Goal: Information Seeking & Learning: Find specific fact

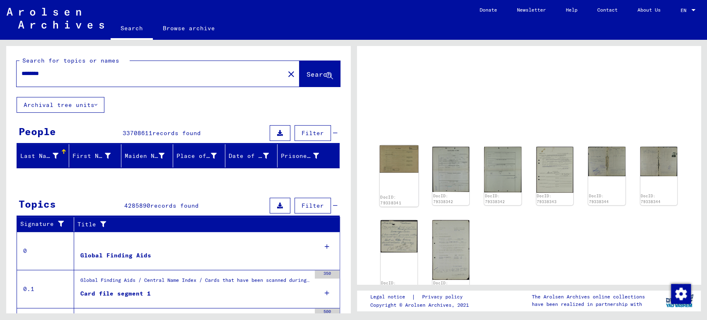
click at [398, 158] on img at bounding box center [398, 158] width 39 height 27
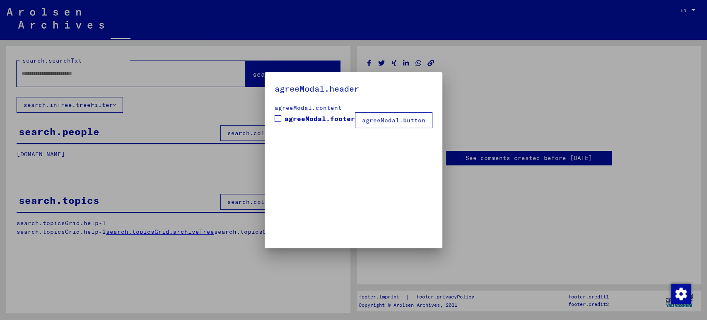
type input "********"
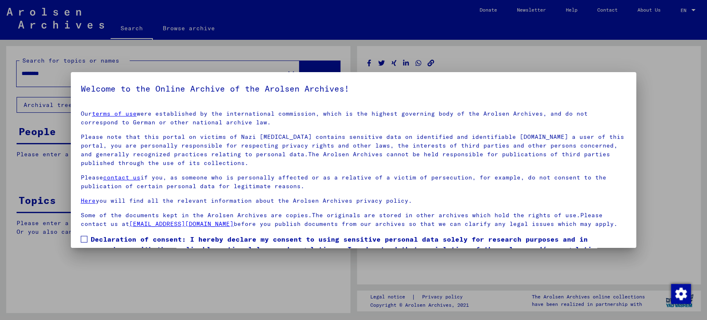
scroll to position [46, 0]
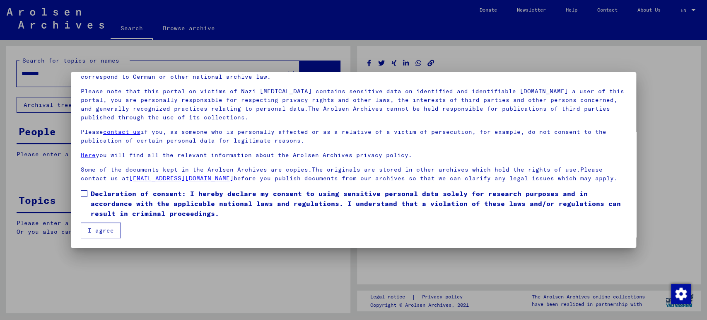
click at [88, 196] on label "Declaration of consent: I hereby declare my consent to using sensitive personal…" at bounding box center [354, 203] width 546 height 30
click at [101, 232] on button "I agree" at bounding box center [101, 230] width 40 height 16
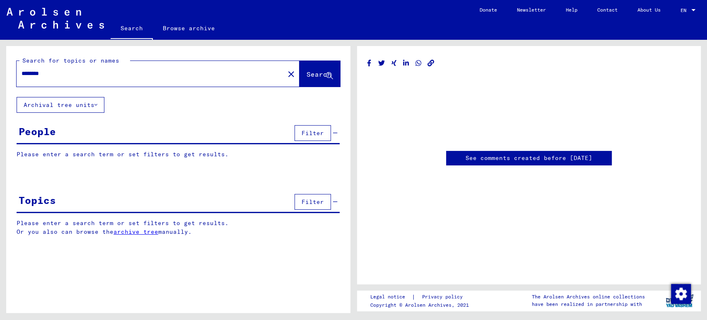
click at [466, 159] on link "See comments created before [DATE]" at bounding box center [529, 158] width 127 height 9
click at [315, 72] on span "Search" at bounding box center [319, 74] width 25 height 8
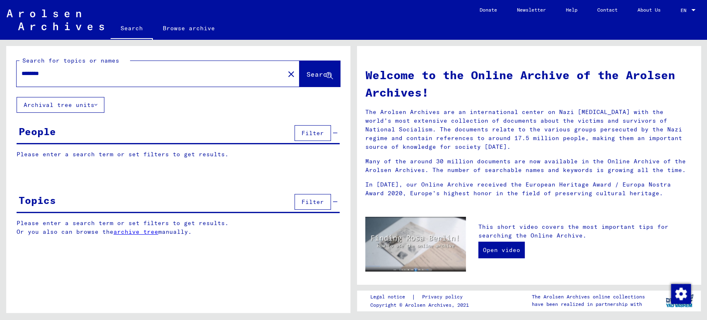
click at [314, 72] on span "Search" at bounding box center [319, 74] width 25 height 8
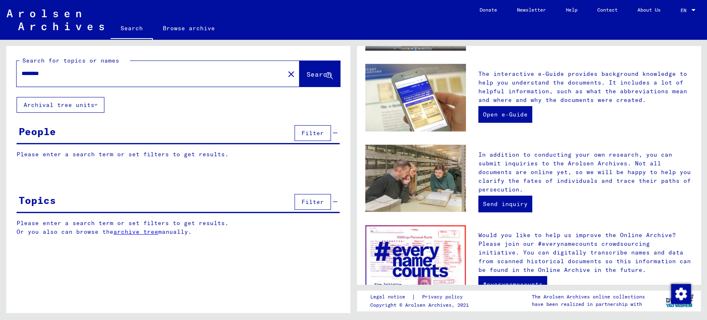
scroll to position [271, 0]
